Goal: Information Seeking & Learning: Learn about a topic

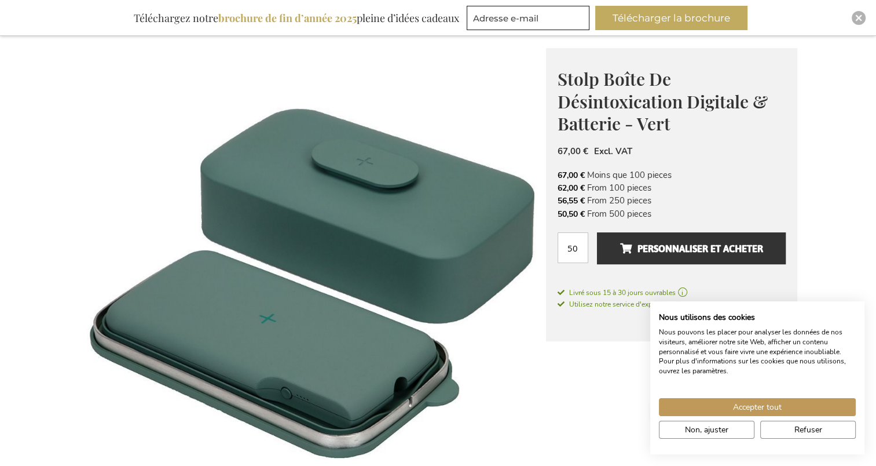
scroll to position [122, 0]
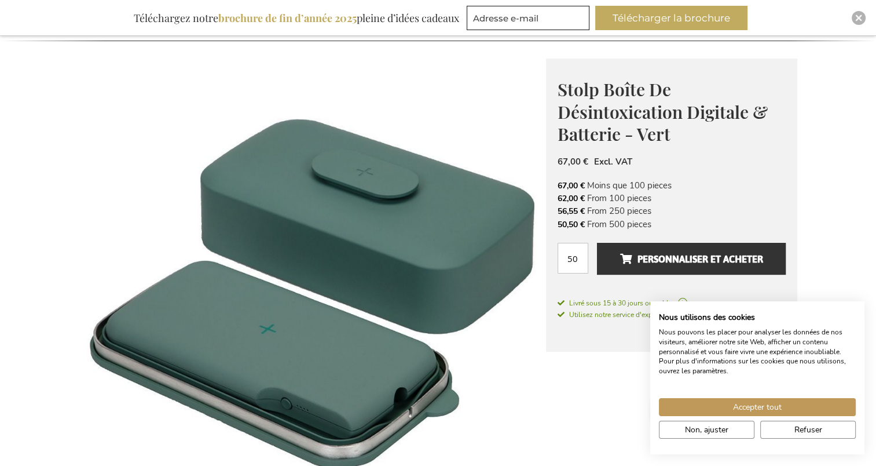
click at [627, 113] on span "Stolp Boîte De Désintoxication Digitale & Batterie - Vert" at bounding box center [663, 112] width 210 height 68
copy span "Désintoxication"
click at [726, 173] on div "Stolp Boîte De Désintoxication Digitale & Batterie - Vert Stolp is a Belgian br…" at bounding box center [671, 204] width 251 height 293
click at [582, 95] on span "Stolp Boîte De Désintoxication Digitale & Batterie - Vert" at bounding box center [663, 112] width 210 height 68
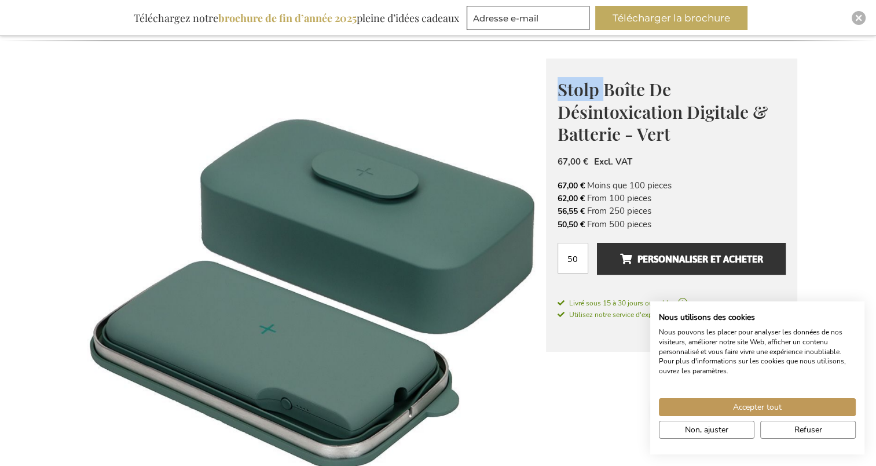
click at [582, 95] on span "Stolp Boîte De Désintoxication Digitale & Batterie - Vert" at bounding box center [663, 112] width 210 height 68
copy span "Stolp"
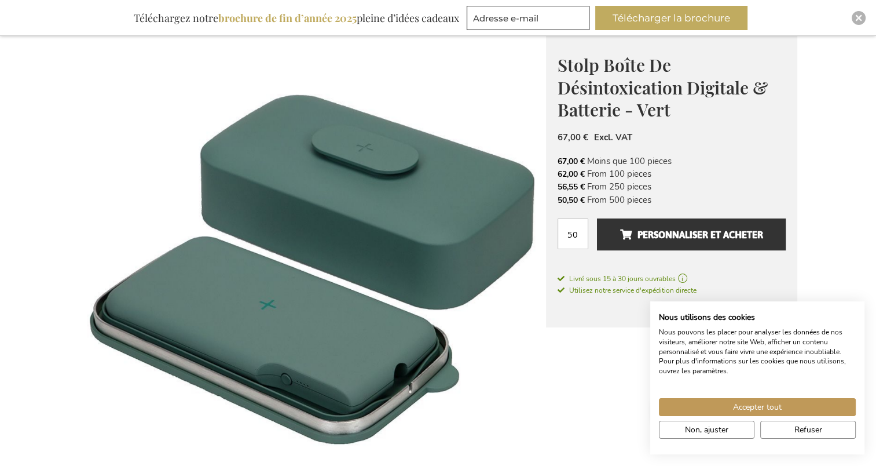
scroll to position [151, 0]
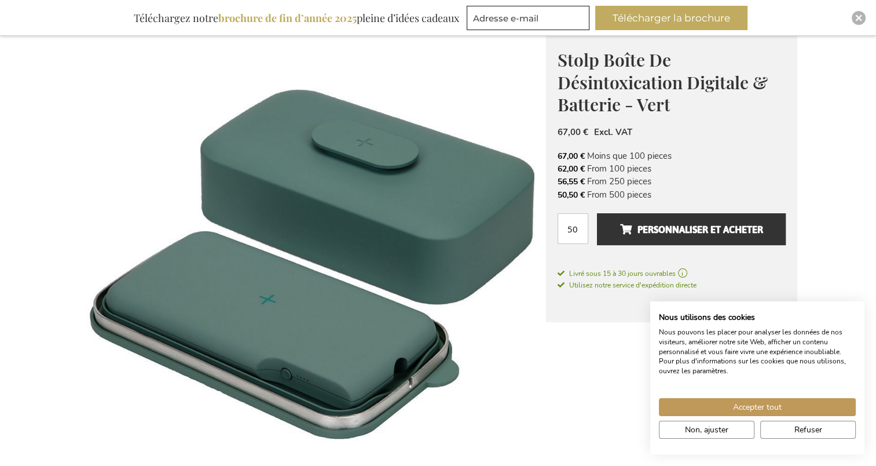
drag, startPoint x: 380, startPoint y: 169, endPoint x: 693, endPoint y: 101, distance: 320.0
click at [693, 101] on h1 "Stolp Boîte De Désintoxication Digitale & Batterie - Vert" at bounding box center [672, 80] width 228 height 67
click at [615, 56] on span "Stolp Boîte De Désintoxication Digitale & Batterie - Vert" at bounding box center [663, 82] width 210 height 68
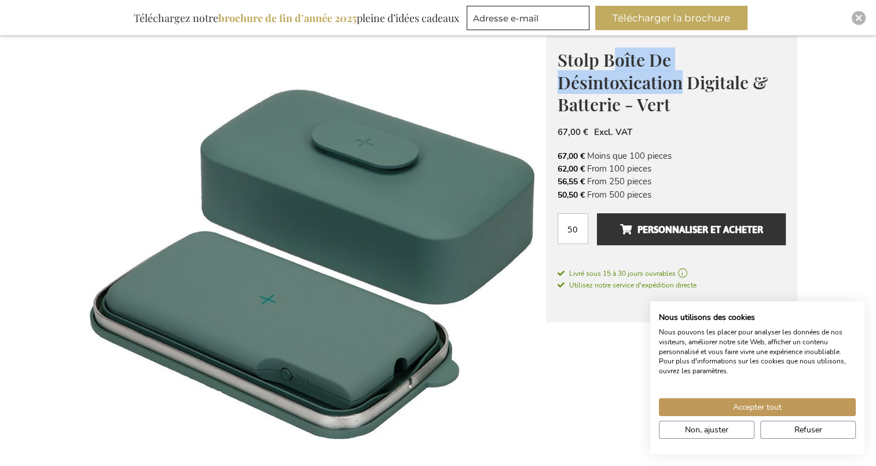
drag, startPoint x: 609, startPoint y: 56, endPoint x: 679, endPoint y: 79, distance: 73.4
click at [679, 79] on span "Stolp Boîte De Désintoxication Digitale & Batterie - Vert" at bounding box center [663, 82] width 210 height 68
copy span "oîte De Désintoxication"
